Goal: Task Accomplishment & Management: Use online tool/utility

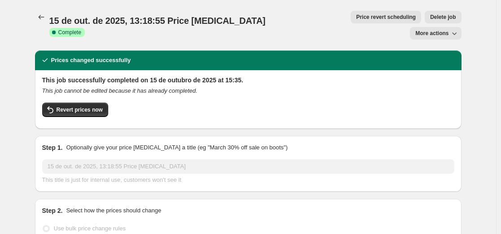
select select "percentage"
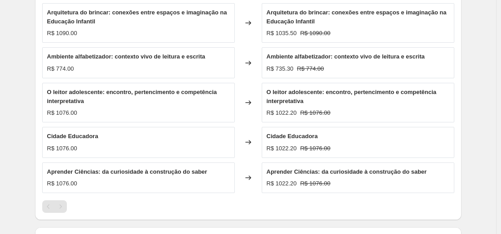
scroll to position [610, 0]
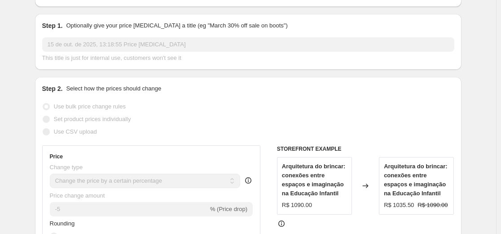
scroll to position [116, 0]
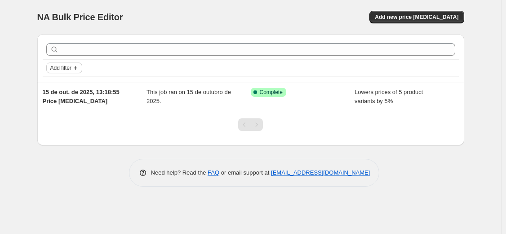
click at [65, 68] on span "Add filter" at bounding box center [60, 67] width 21 height 7
click at [62, 86] on span "Job status" at bounding box center [65, 85] width 27 height 7
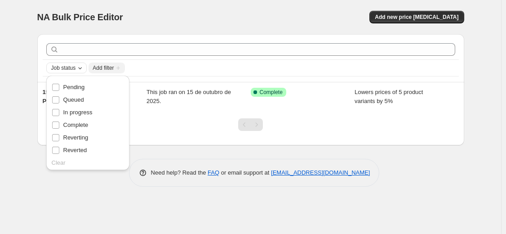
click at [62, 71] on span "Job status" at bounding box center [63, 67] width 25 height 7
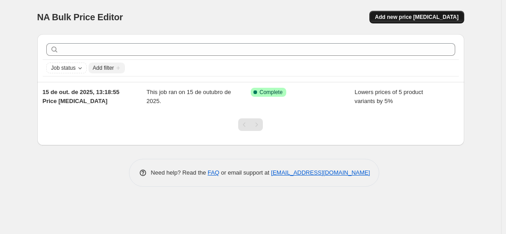
click at [416, 21] on button "Add new price [MEDICAL_DATA]" at bounding box center [416, 17] width 94 height 13
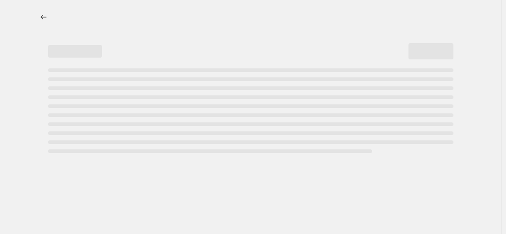
select select "percentage"
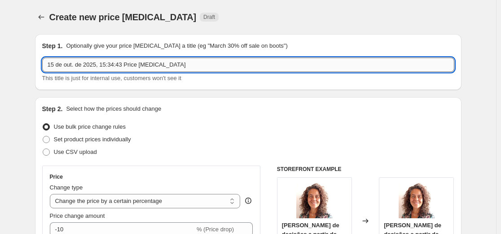
click at [84, 64] on input "15 de out. de 2025, 15:34:43 Price [MEDICAL_DATA]" at bounding box center [248, 64] width 412 height 14
click at [180, 66] on input "15 de out. de 2025, 15:34:43 Price [MEDICAL_DATA]" at bounding box center [248, 64] width 412 height 14
drag, startPoint x: 182, startPoint y: 66, endPoint x: -9, endPoint y: 65, distance: 190.9
click at [0, 65] on html "Home Settings Plans Skip to content Create new price [MEDICAL_DATA]. This page …" at bounding box center [250, 117] width 501 height 234
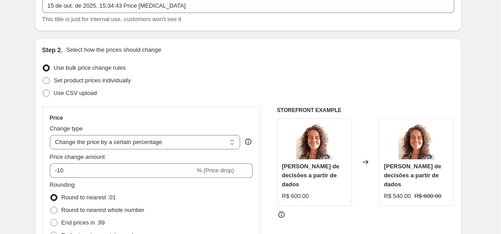
scroll to position [135, 0]
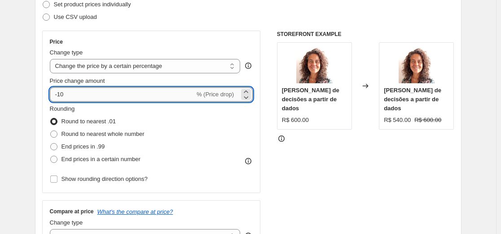
click at [130, 94] on input "-10" at bounding box center [122, 94] width 145 height 14
drag, startPoint x: 60, startPoint y: 93, endPoint x: 86, endPoint y: 95, distance: 25.7
click at [86, 95] on input "-10" at bounding box center [122, 94] width 145 height 14
type input "-3"
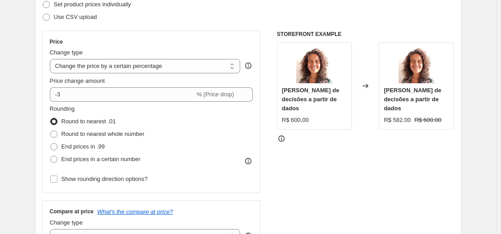
click at [330, 173] on div "STOREFRONT EXAMPLE [PERSON_NAME] de decisões a partir de dados R$ 600.00 Change…" at bounding box center [365, 141] width 177 height 220
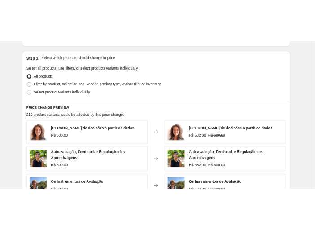
scroll to position [449, 0]
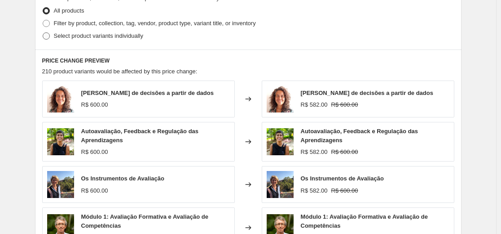
click at [47, 36] on span at bounding box center [46, 35] width 7 height 7
click at [43, 33] on input "Select product variants individually" at bounding box center [43, 32] width 0 height 0
radio input "true"
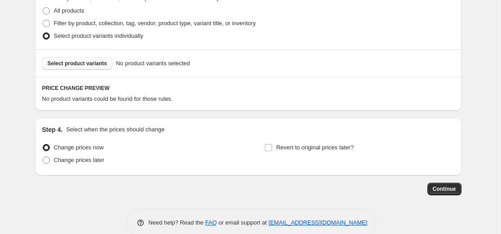
click at [72, 66] on span "Select product variants" at bounding box center [78, 63] width 60 height 7
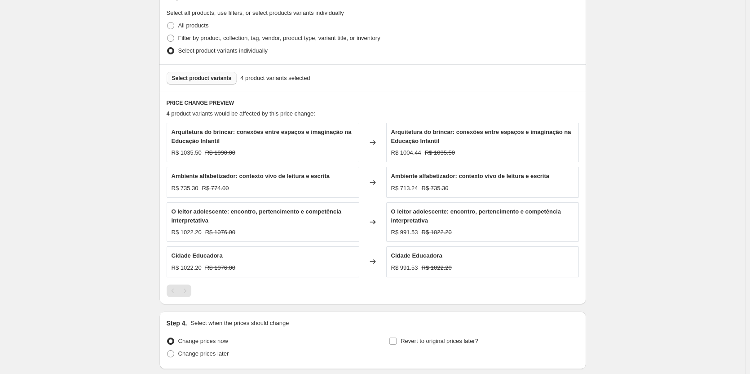
scroll to position [460, 0]
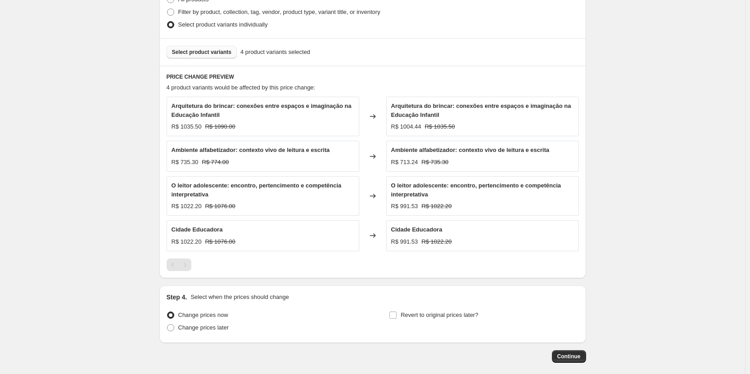
click at [212, 54] on span "Select product variants" at bounding box center [202, 52] width 60 height 7
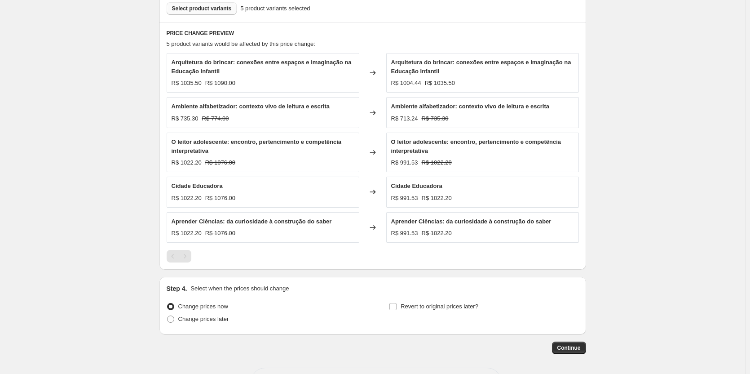
scroll to position [540, 0]
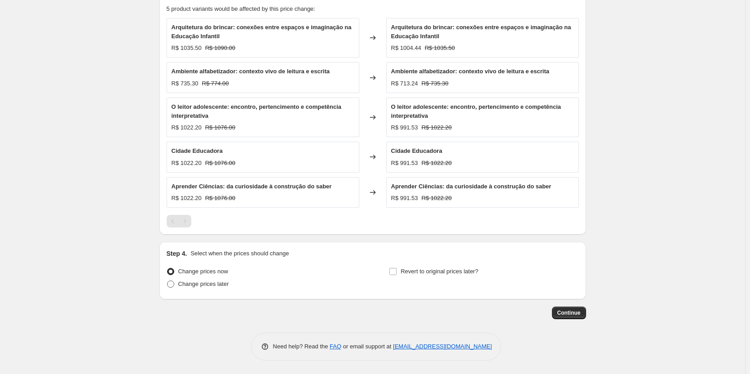
click at [200, 233] on span "Change prices later" at bounding box center [203, 283] width 51 height 7
click at [168, 233] on input "Change prices later" at bounding box center [167, 280] width 0 height 0
radio input "true"
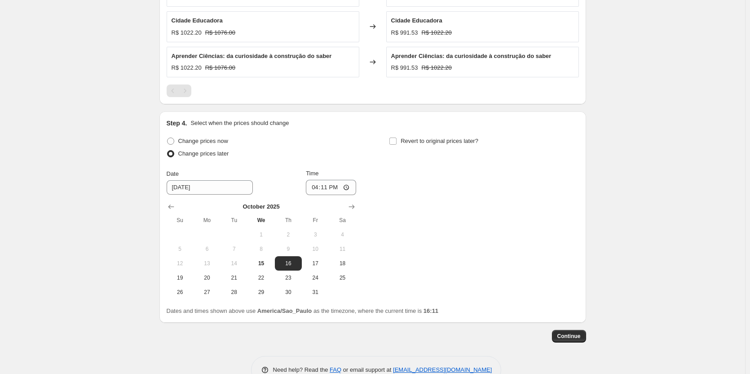
scroll to position [674, 0]
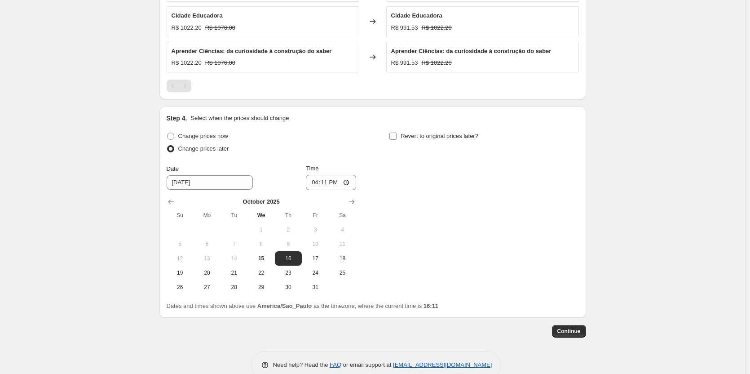
click at [443, 133] on span "Revert to original prices later?" at bounding box center [440, 136] width 78 height 7
click at [397, 133] on input "Revert to original prices later?" at bounding box center [392, 136] width 7 height 7
checkbox input "true"
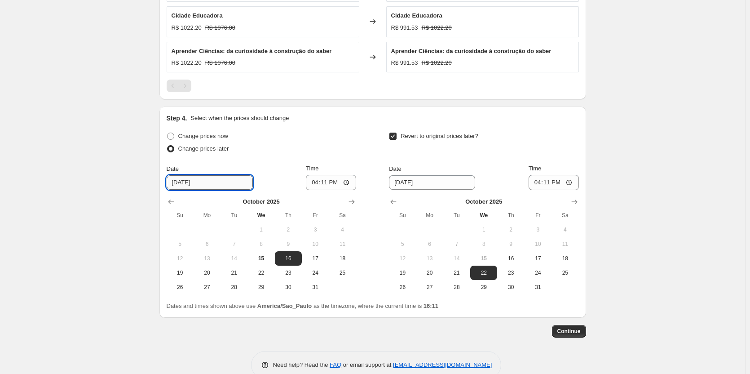
click at [190, 184] on input "[DATE]" at bounding box center [210, 182] width 86 height 14
drag, startPoint x: 212, startPoint y: 184, endPoint x: 158, endPoint y: 184, distance: 53.9
click at [354, 203] on icon "Show next month, November 2025" at bounding box center [352, 201] width 6 height 4
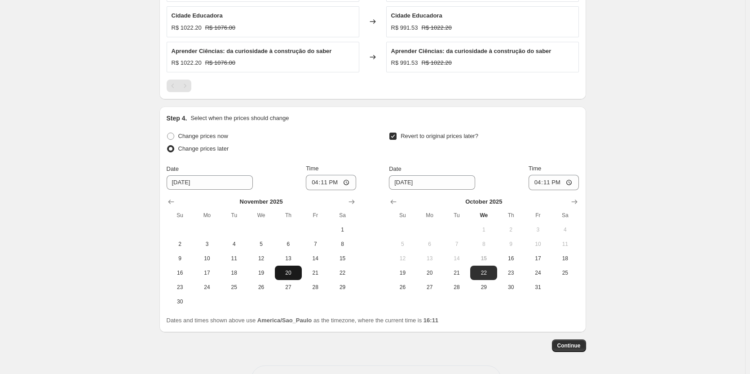
click at [292, 233] on span "20" at bounding box center [289, 272] width 20 height 7
click at [335, 183] on input "16:11" at bounding box center [331, 182] width 50 height 15
click at [330, 184] on input "16:11" at bounding box center [331, 182] width 50 height 15
click at [319, 233] on span "21" at bounding box center [315, 272] width 20 height 7
type input "[DATE]"
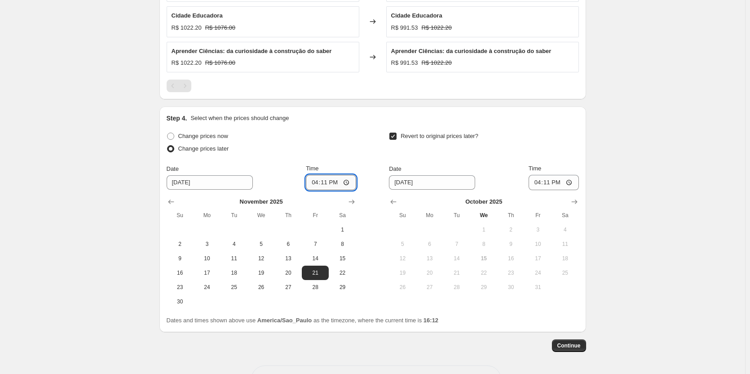
click at [333, 182] on input "16:11" at bounding box center [331, 182] width 50 height 15
click at [330, 183] on input "16:11" at bounding box center [331, 182] width 50 height 15
type input "01:00"
click at [410, 183] on input "[DATE]" at bounding box center [432, 182] width 86 height 14
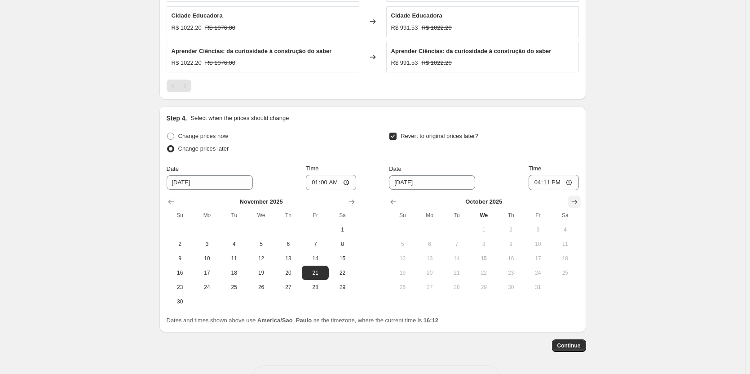
click at [501, 204] on icon "Show next month, November 2025" at bounding box center [574, 201] width 9 height 9
click at [501, 203] on icon "Show next month, December 2025" at bounding box center [574, 201] width 6 height 4
click at [501, 233] on span "20" at bounding box center [565, 258] width 20 height 7
type input "[DATE]"
click at [501, 183] on input "16:11" at bounding box center [554, 182] width 50 height 15
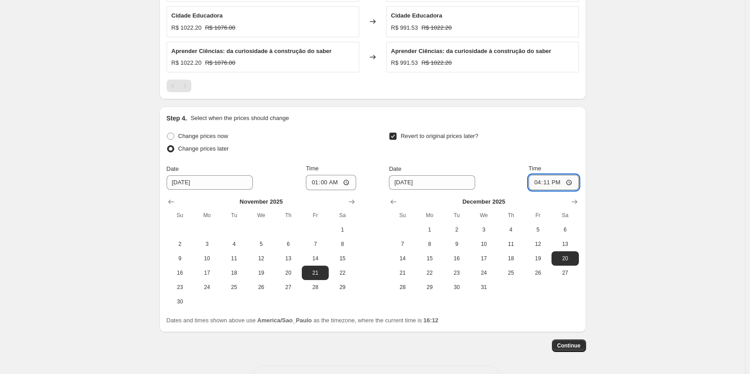
click at [501, 183] on input "16:11" at bounding box center [554, 182] width 50 height 15
type input "00:00"
click at [327, 184] on input "01:00" at bounding box center [331, 182] width 50 height 15
click at [328, 184] on input "01:00" at bounding box center [331, 182] width 50 height 15
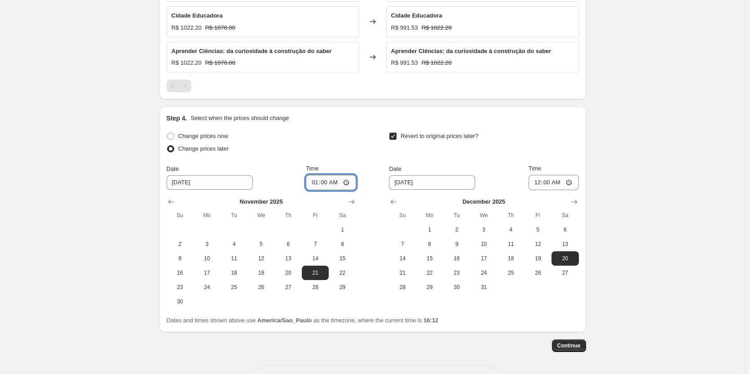
click at [328, 184] on input "01:00" at bounding box center [331, 182] width 50 height 15
type input "00:00"
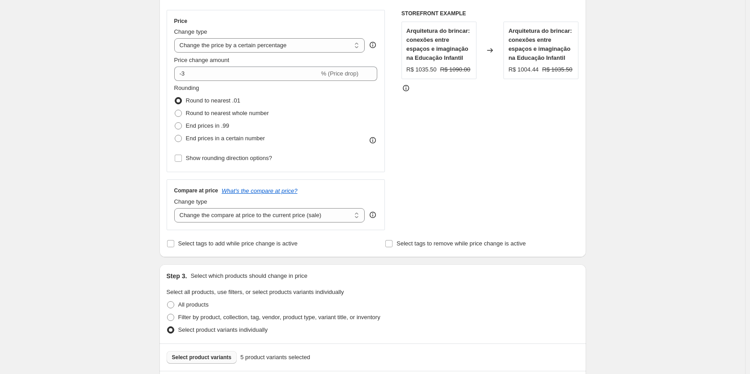
scroll to position [135, 0]
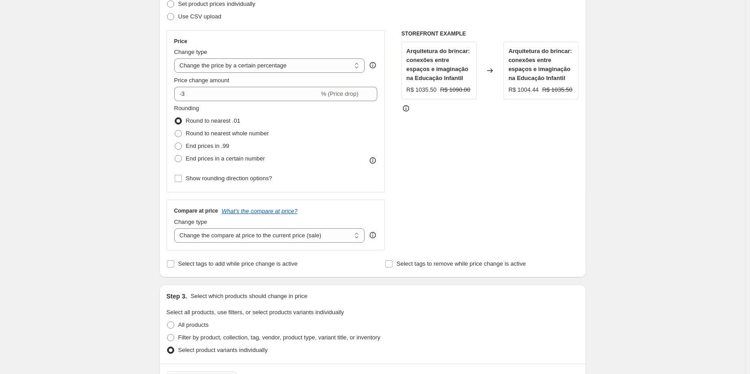
click at [436, 81] on span "Arquitetura do brincar: conexões entre espaços e imaginação na Educação Infantil" at bounding box center [439, 65] width 64 height 34
click at [431, 92] on div "R$ 1035.50" at bounding box center [422, 89] width 30 height 9
drag, startPoint x: 417, startPoint y: 91, endPoint x: 440, endPoint y: 91, distance: 22.5
click at [440, 91] on div "R$ 1035.50 R$ 1090.00" at bounding box center [439, 89] width 65 height 9
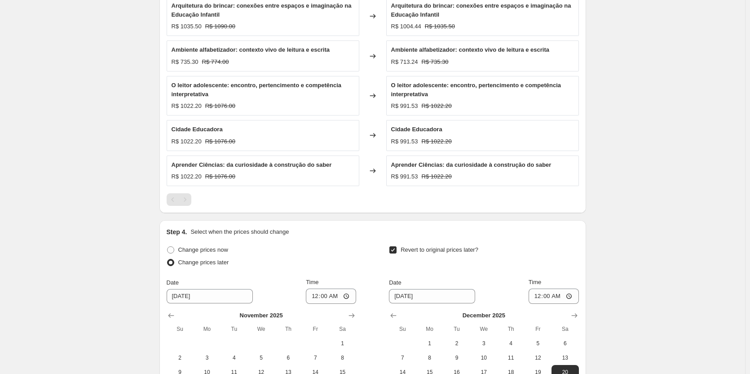
scroll to position [584, 0]
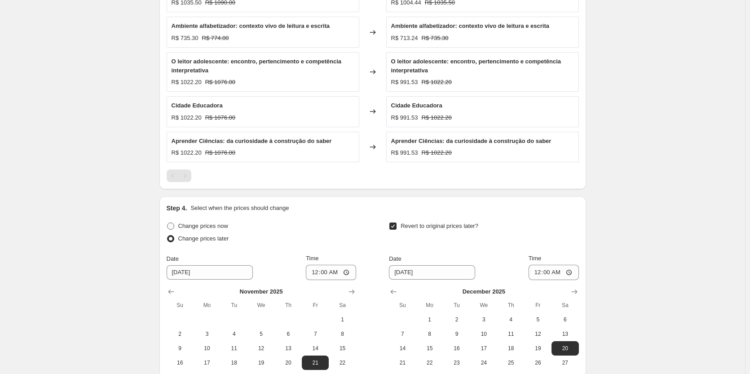
click at [194, 223] on span "Change prices now" at bounding box center [203, 225] width 50 height 7
click at [168, 223] on input "Change prices now" at bounding box center [167, 222] width 0 height 0
radio input "true"
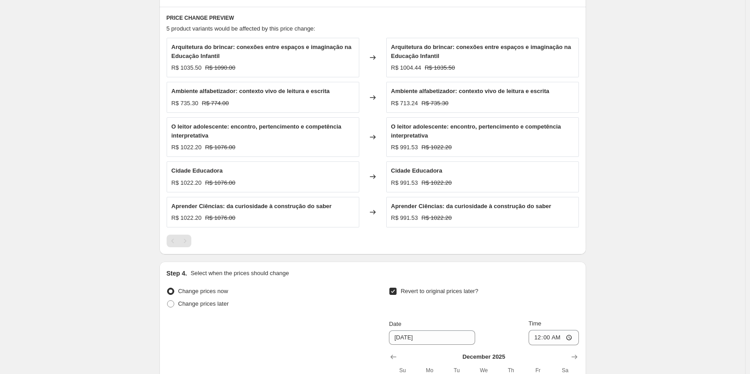
scroll to position [603, 0]
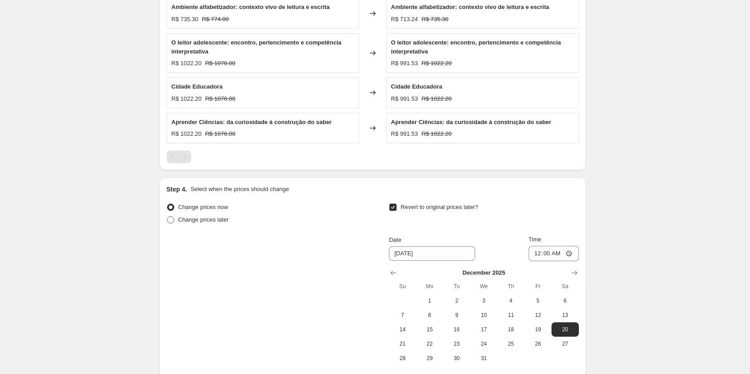
click at [191, 220] on span "Change prices later" at bounding box center [203, 219] width 51 height 7
click at [168, 217] on input "Change prices later" at bounding box center [167, 216] width 0 height 0
radio input "true"
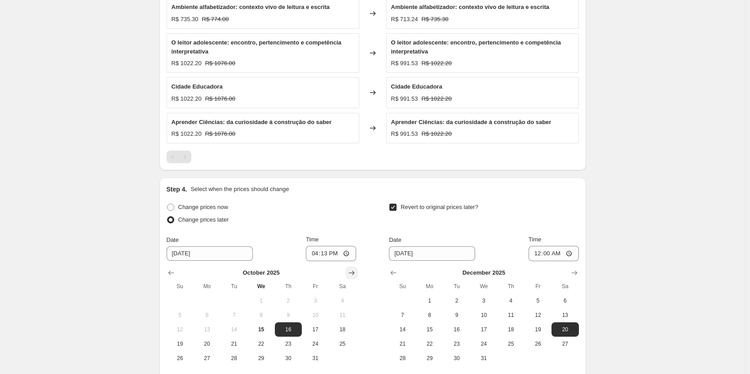
click at [354, 233] on icon "Show next month, November 2025" at bounding box center [351, 272] width 9 height 9
click at [354, 233] on icon "Show next month, December 2025" at bounding box center [351, 272] width 9 height 9
click at [174, 233] on icon "Show previous month, November 2025" at bounding box center [171, 272] width 9 height 9
click at [323, 233] on span "21" at bounding box center [315, 343] width 20 height 7
type input "[DATE]"
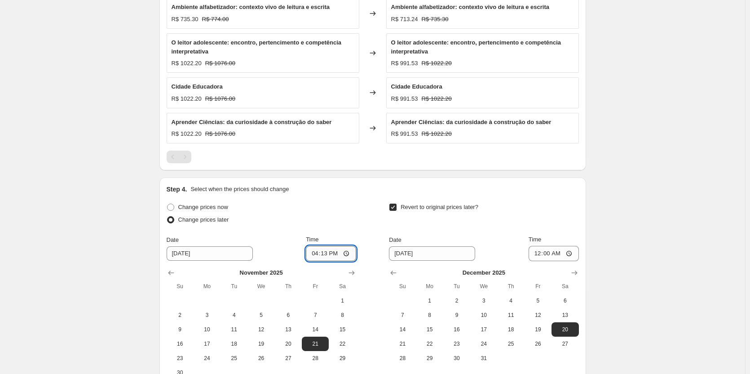
click at [330, 233] on input "16:13" at bounding box center [331, 253] width 50 height 15
type input "00:00"
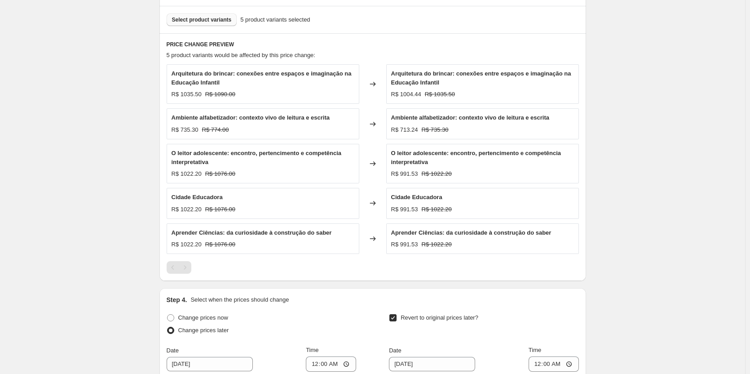
scroll to position [469, 0]
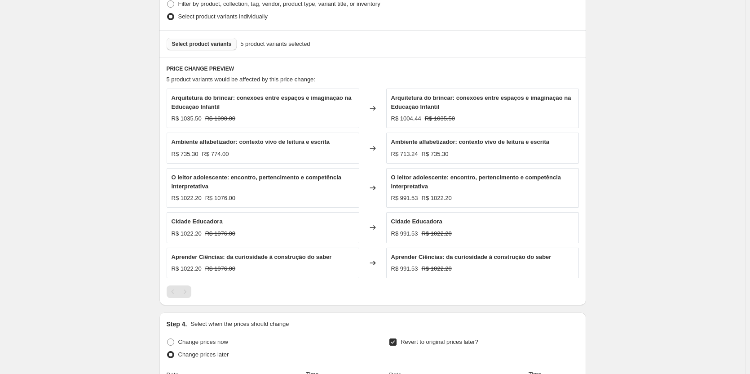
click at [194, 119] on div "R$ 1035.50" at bounding box center [187, 118] width 30 height 9
click at [204, 81] on span "5 product variants would be affected by this price change:" at bounding box center [241, 79] width 149 height 7
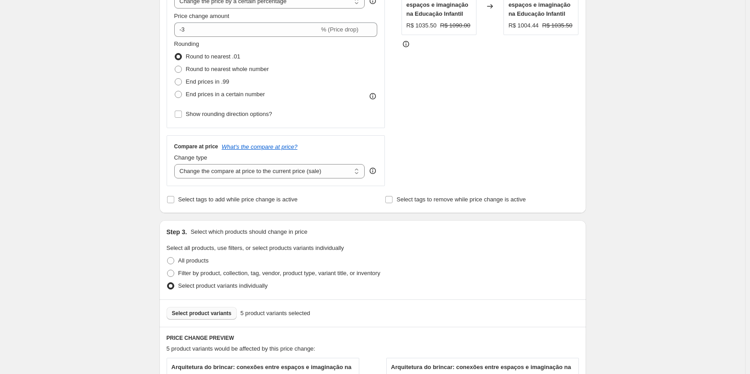
scroll to position [199, 0]
click at [271, 173] on select "Change the compare at price to the current price (sale) Change the compare at p…" at bounding box center [269, 171] width 191 height 14
select select "percentage"
click at [176, 164] on select "Change the compare at price to the current price (sale) Change the compare at p…" at bounding box center [269, 171] width 191 height 14
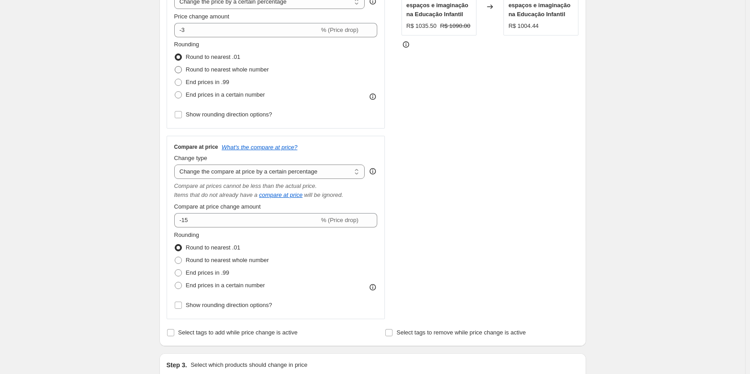
click at [221, 70] on span "Round to nearest whole number" at bounding box center [227, 69] width 83 height 7
click at [175, 66] on input "Round to nearest whole number" at bounding box center [175, 66] width 0 height 0
radio input "true"
click at [203, 80] on span "End prices in .99" at bounding box center [208, 82] width 44 height 7
click at [175, 79] on input "End prices in .99" at bounding box center [175, 79] width 0 height 0
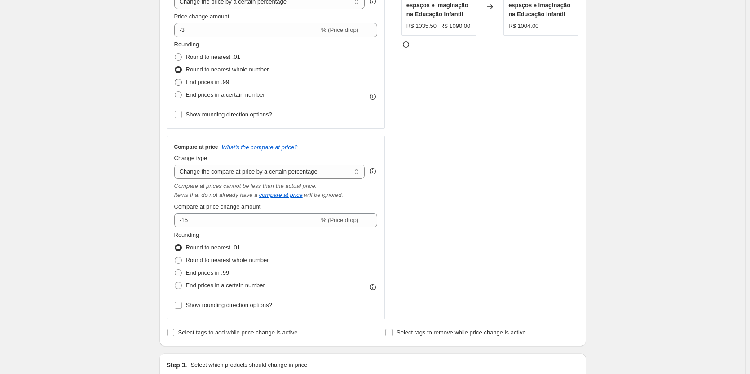
radio input "true"
click at [211, 95] on span "End prices in a certain number" at bounding box center [225, 94] width 79 height 7
click at [175, 92] on input "End prices in a certain number" at bounding box center [175, 91] width 0 height 0
radio input "true"
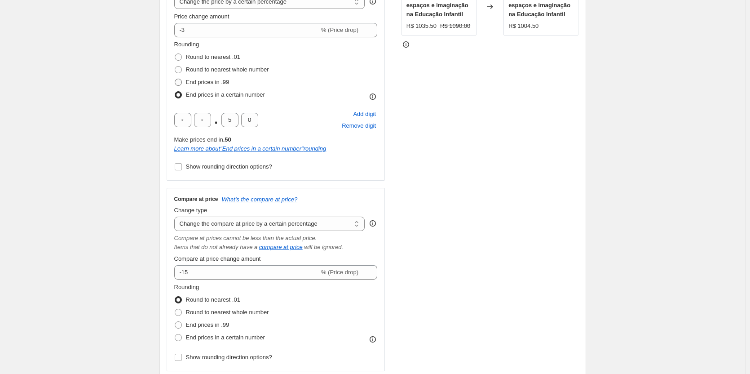
click at [208, 83] on span "End prices in .99" at bounding box center [208, 82] width 44 height 7
click at [175, 79] on input "End prices in .99" at bounding box center [175, 79] width 0 height 0
radio input "true"
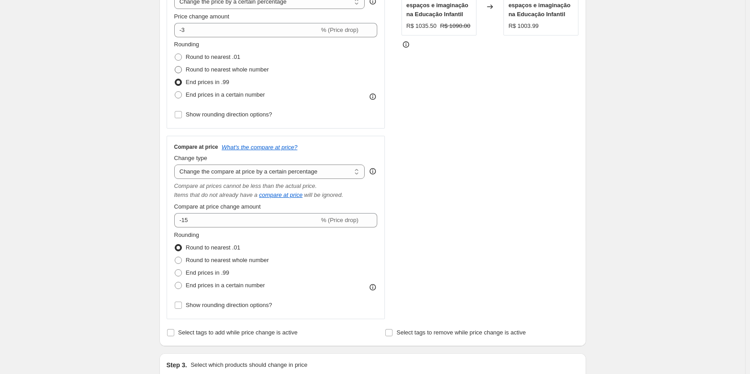
click at [215, 69] on span "Round to nearest whole number" at bounding box center [227, 69] width 83 height 7
click at [175, 66] on input "Round to nearest whole number" at bounding box center [175, 66] width 0 height 0
radio input "true"
click at [216, 56] on span "Round to nearest .01" at bounding box center [213, 56] width 54 height 7
click at [175, 54] on input "Round to nearest .01" at bounding box center [175, 53] width 0 height 0
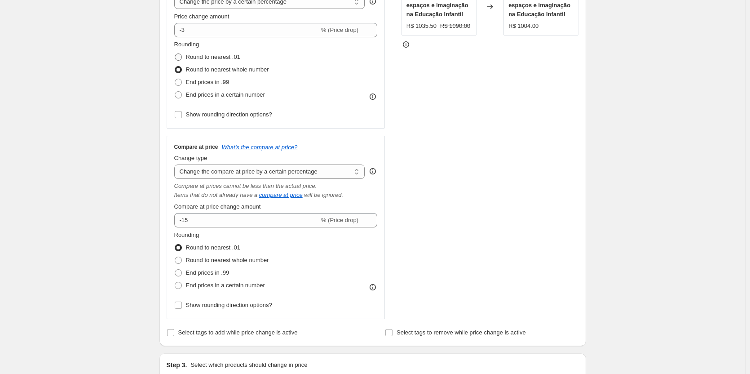
radio input "true"
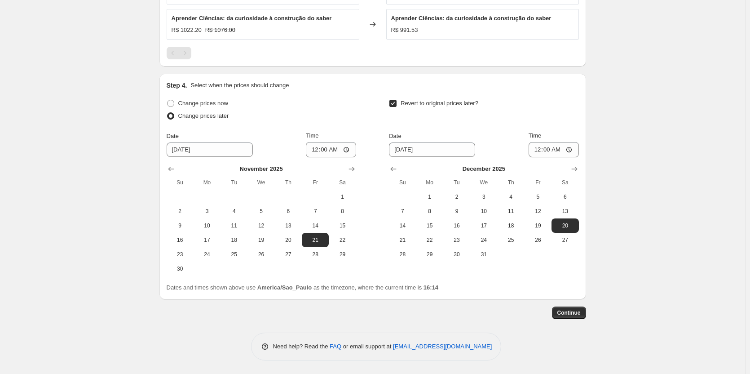
scroll to position [840, 0]
click at [193, 106] on span "Change prices now" at bounding box center [203, 103] width 50 height 7
click at [168, 100] on input "Change prices now" at bounding box center [167, 100] width 0 height 0
radio input "true"
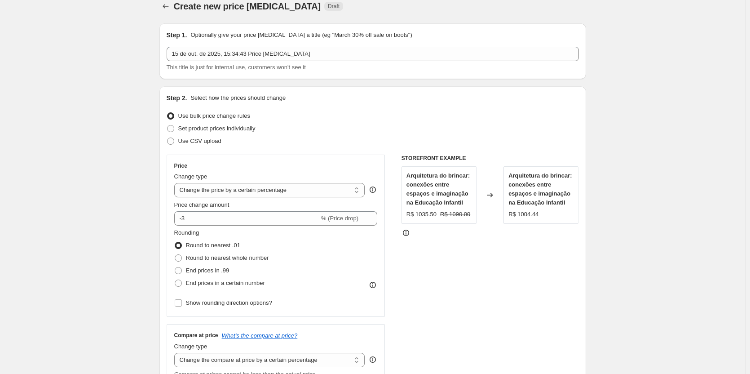
scroll to position [0, 0]
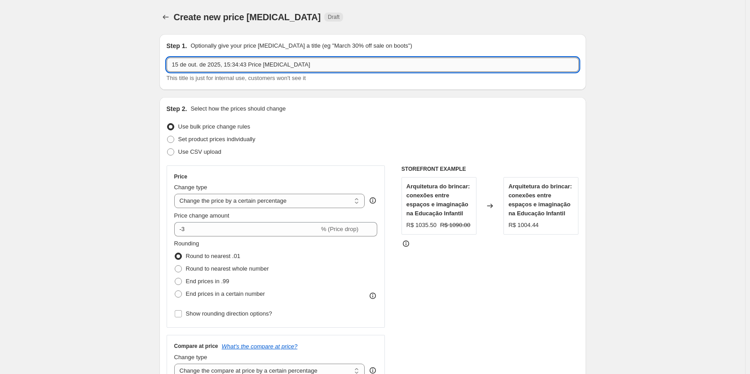
click at [202, 64] on input "15 de out. de 2025, 15:34:43 Price [MEDICAL_DATA]" at bounding box center [373, 64] width 412 height 14
click at [169, 18] on icon "Price change jobs" at bounding box center [165, 17] width 9 height 9
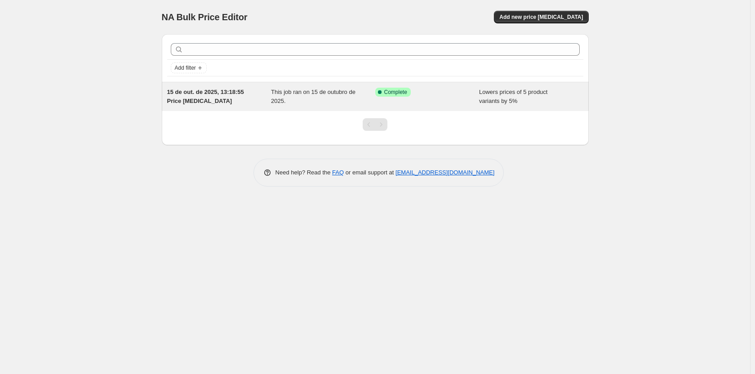
click at [312, 98] on div "This job ran on 15 de outubro de 2025." at bounding box center [323, 97] width 104 height 18
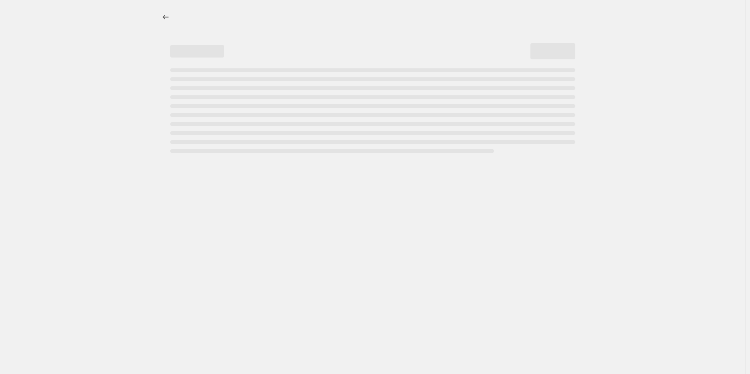
select select "percentage"
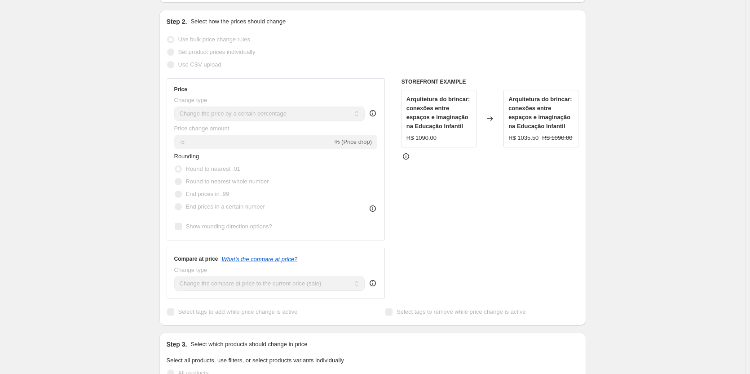
scroll to position [225, 0]
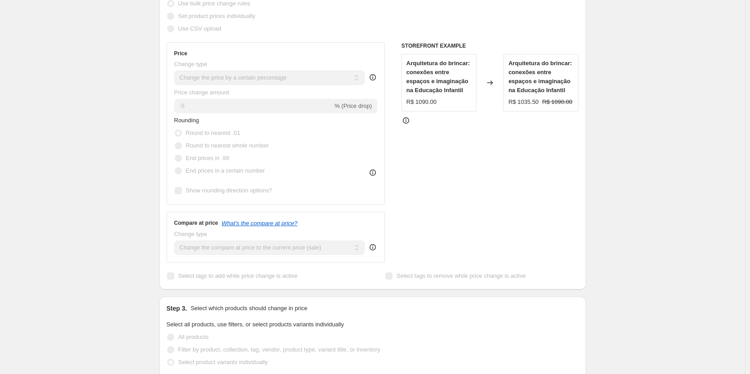
click at [221, 69] on div "Price Change type Change the price to a certain amount Change the price by a ce…" at bounding box center [275, 123] width 203 height 147
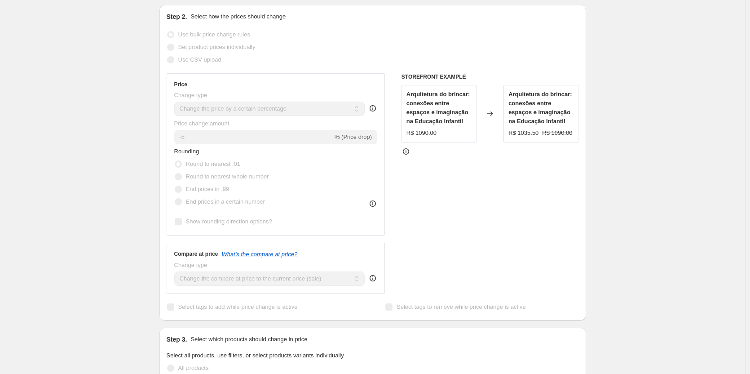
scroll to position [45, 0]
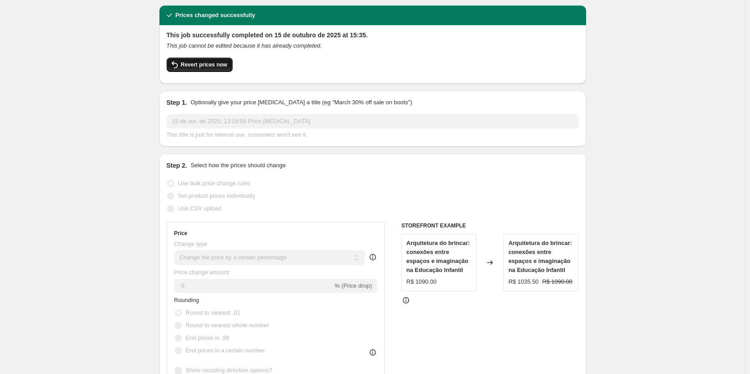
click at [206, 61] on span "Revert prices now" at bounding box center [204, 64] width 46 height 7
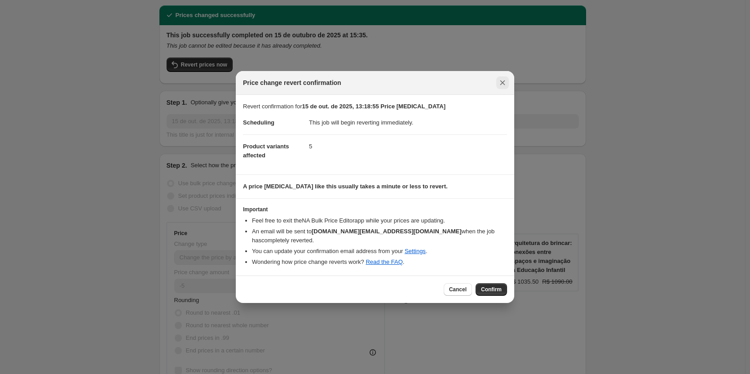
click at [499, 87] on icon "Close" at bounding box center [502, 82] width 9 height 9
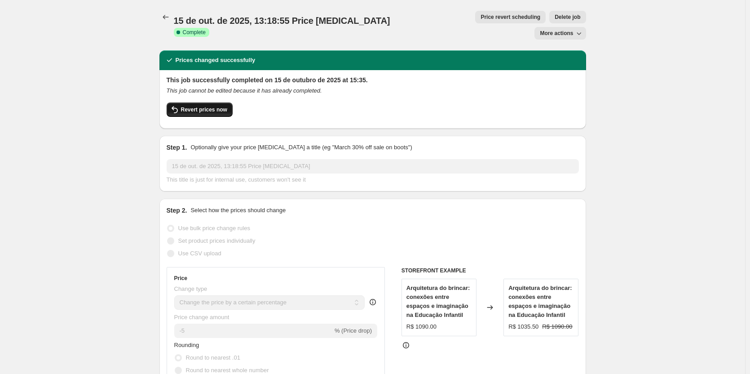
click at [199, 106] on span "Revert prices now" at bounding box center [204, 109] width 46 height 7
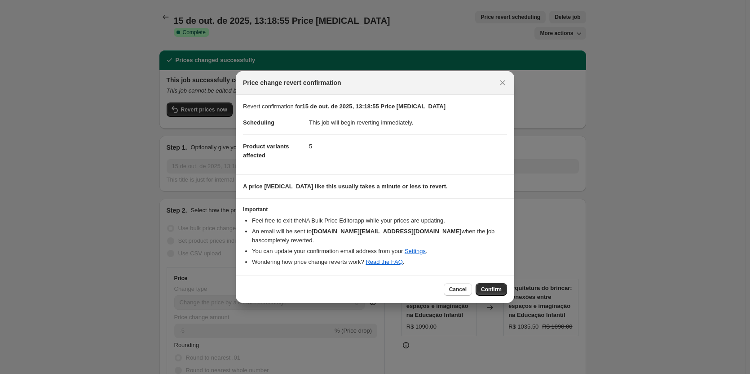
click at [339, 185] on section "A price [MEDICAL_DATA] like this usually takes a minute or less to revert." at bounding box center [375, 186] width 279 height 23
click at [310, 151] on dd "5" at bounding box center [408, 146] width 198 height 24
click at [501, 86] on icon "Close" at bounding box center [502, 82] width 9 height 9
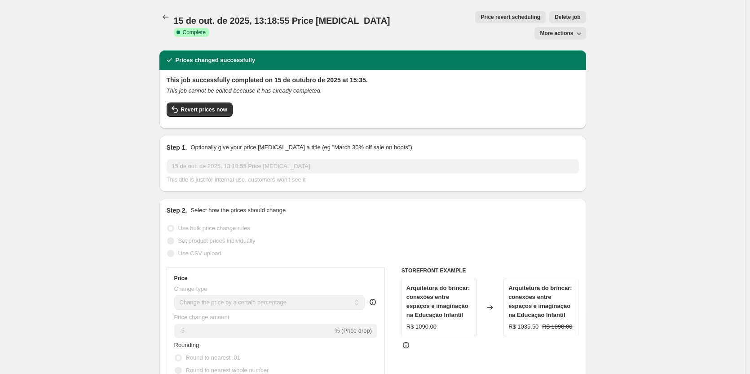
click at [481, 19] on span "Price revert scheduling" at bounding box center [511, 16] width 60 height 7
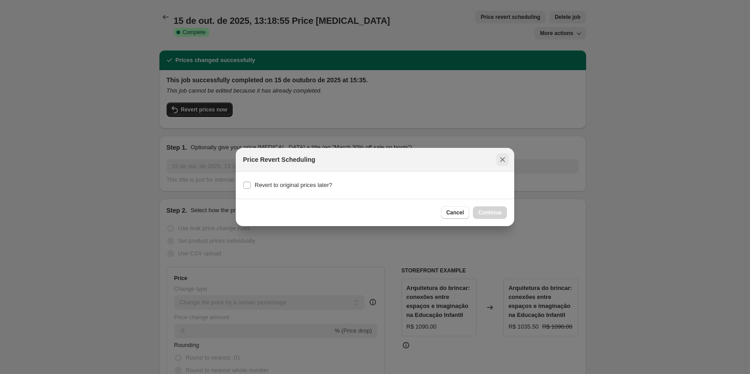
click at [501, 164] on icon "Close" at bounding box center [502, 159] width 9 height 9
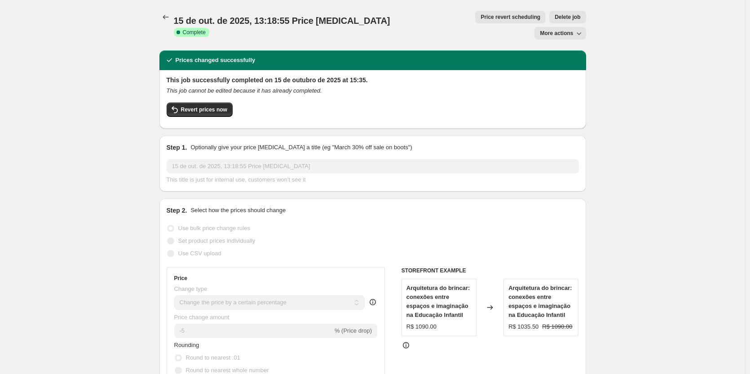
click at [209, 56] on h2 "Prices changed successfully" at bounding box center [216, 60] width 80 height 9
click at [501, 27] on button "More actions" at bounding box center [560, 33] width 51 height 13
click at [501, 30] on span "More actions" at bounding box center [556, 33] width 33 height 7
click at [501, 36] on span "Copy to new job" at bounding box center [565, 35] width 42 height 7
select select "percentage"
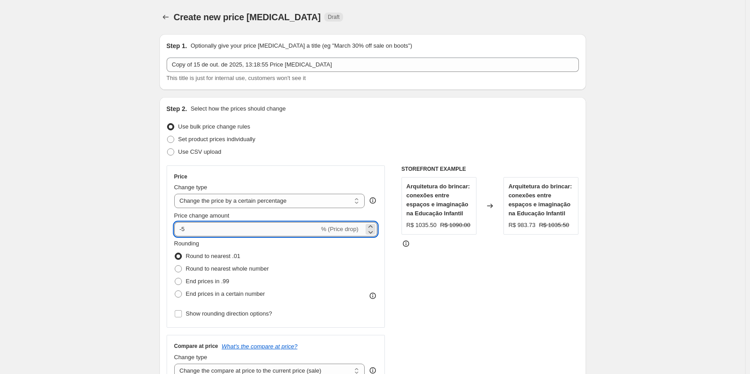
click at [188, 229] on input "-5" at bounding box center [246, 229] width 145 height 14
type input "-3"
click at [481, 233] on div "STOREFRONT EXAMPLE Arquitetura do brincar: conexões entre espaços e imaginação …" at bounding box center [490, 275] width 177 height 220
click at [431, 219] on div "Arquitetura do brincar: conexões entre espaços e imaginação na Educação Infanti…" at bounding box center [439, 206] width 65 height 48
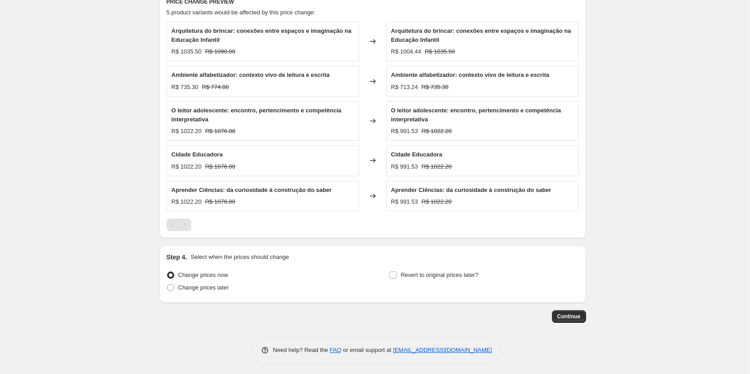
scroll to position [539, 0]
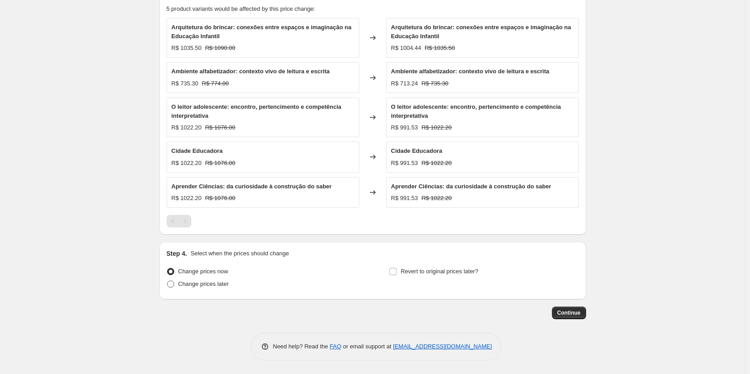
click at [213, 233] on span "Change prices later" at bounding box center [203, 283] width 51 height 7
click at [168, 233] on input "Change prices later" at bounding box center [167, 280] width 0 height 0
radio input "true"
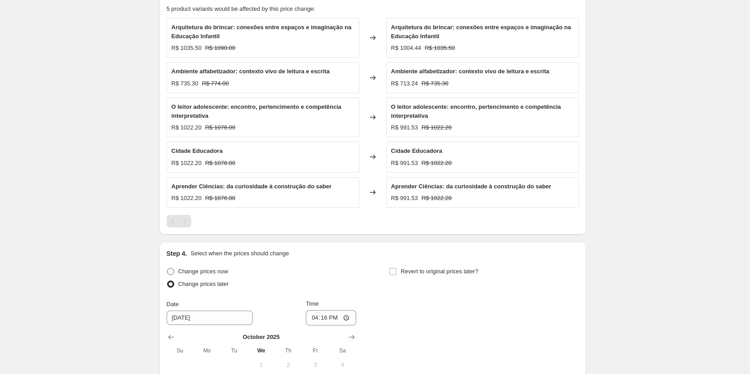
click at [208, 233] on span "Change prices now" at bounding box center [203, 271] width 50 height 7
click at [168, 233] on input "Change prices now" at bounding box center [167, 268] width 0 height 0
radio input "true"
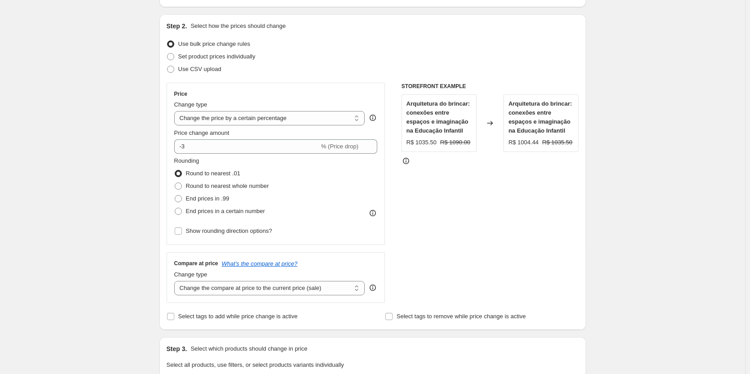
scroll to position [0, 0]
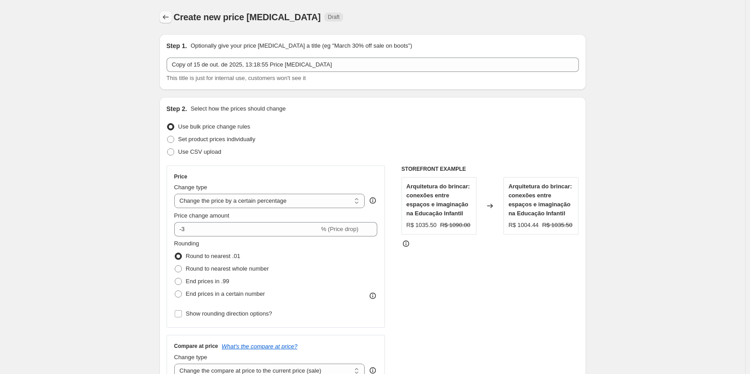
click at [170, 17] on icon "Price change jobs" at bounding box center [165, 17] width 9 height 9
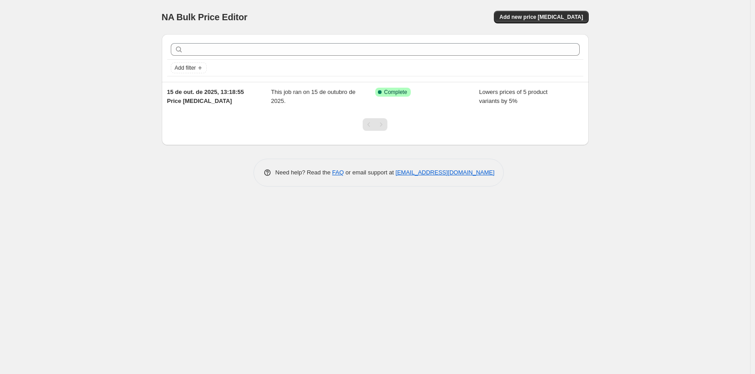
click at [501, 156] on div "NA Bulk Price Editor. This page is ready NA Bulk Price Editor Add new price [ME…" at bounding box center [375, 187] width 750 height 374
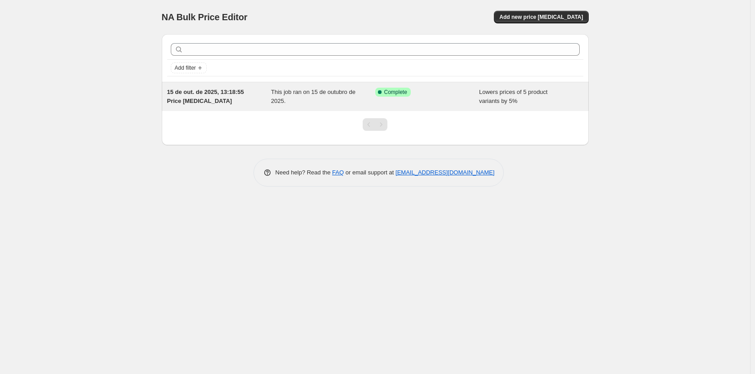
click at [401, 99] on div "Success Complete Complete" at bounding box center [427, 97] width 104 height 18
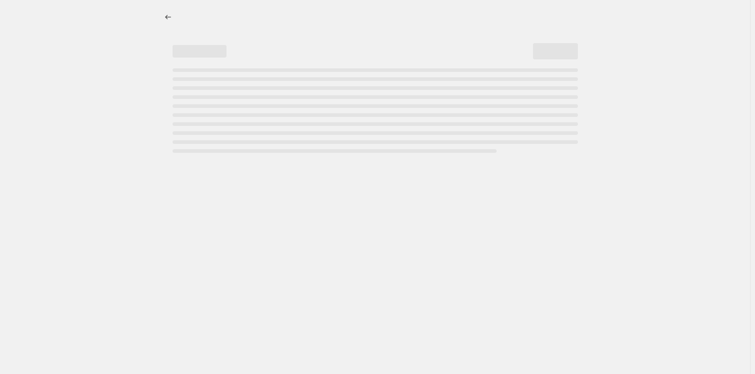
select select "percentage"
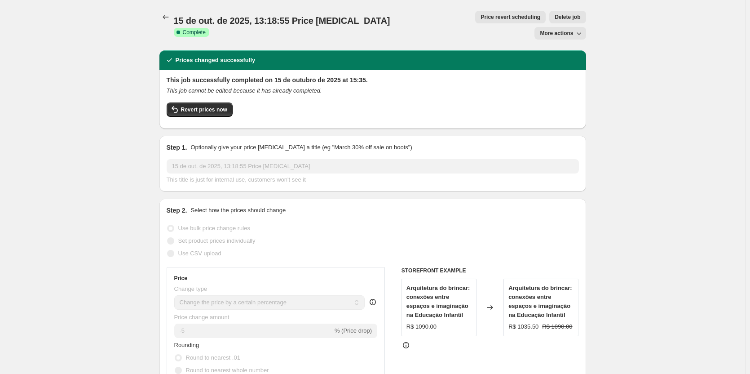
click at [481, 18] on span "Price revert scheduling" at bounding box center [511, 16] width 60 height 7
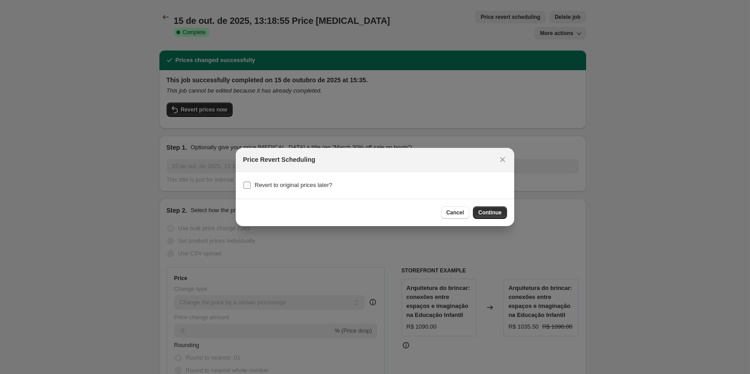
click at [273, 184] on span "Revert to original prices later?" at bounding box center [294, 184] width 78 height 7
click at [251, 184] on input "Revert to original prices later?" at bounding box center [246, 184] width 7 height 7
checkbox input "true"
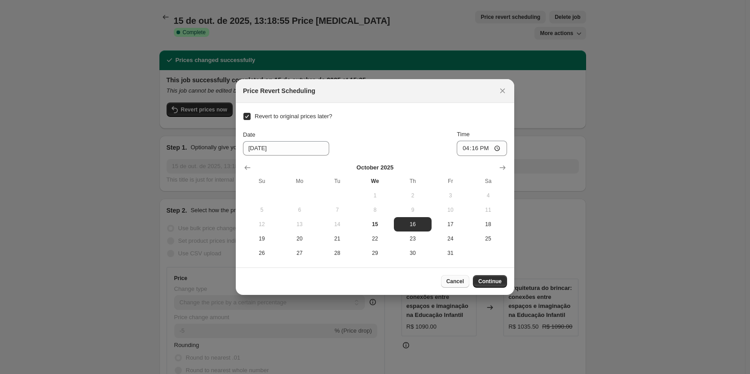
click at [455, 233] on button "Cancel" at bounding box center [455, 281] width 28 height 13
checkbox input "false"
